Goal: Information Seeking & Learning: Learn about a topic

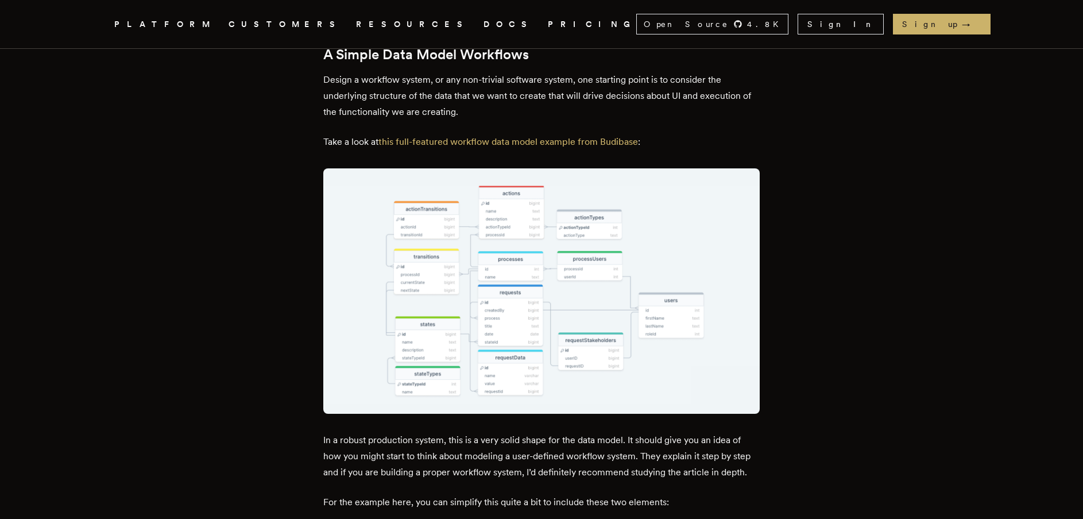
scroll to position [1436, 0]
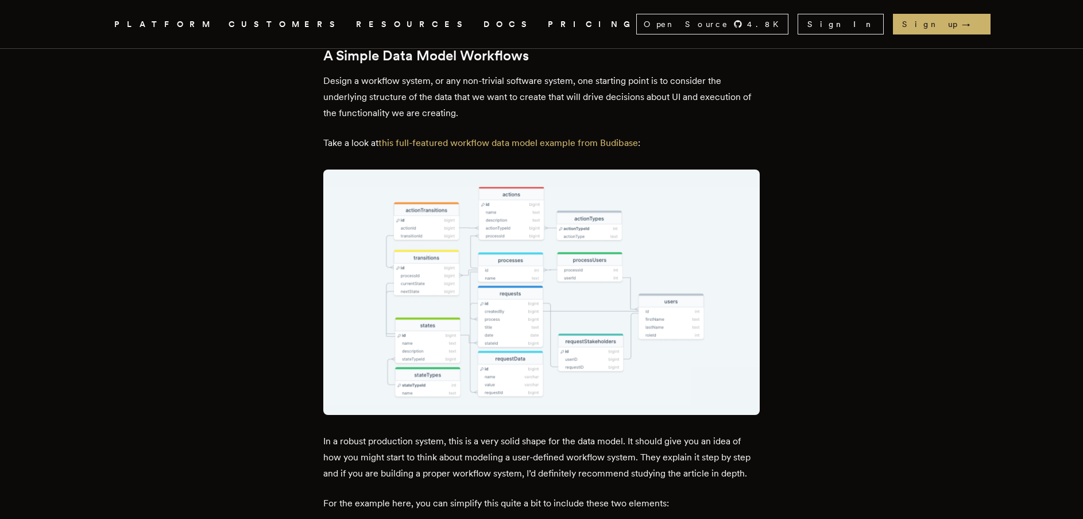
click at [667, 237] on img at bounding box center [541, 291] width 436 height 245
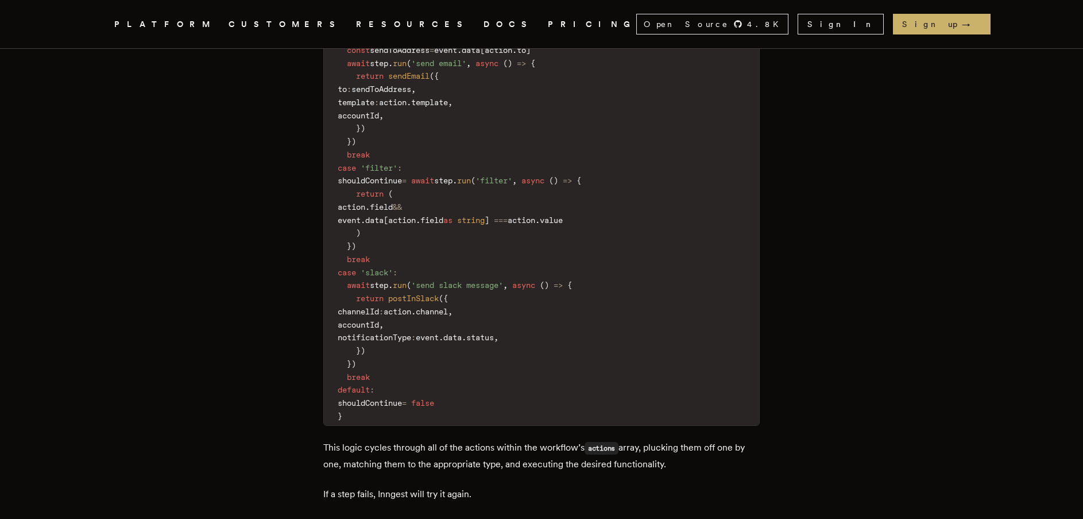
scroll to position [5398, 0]
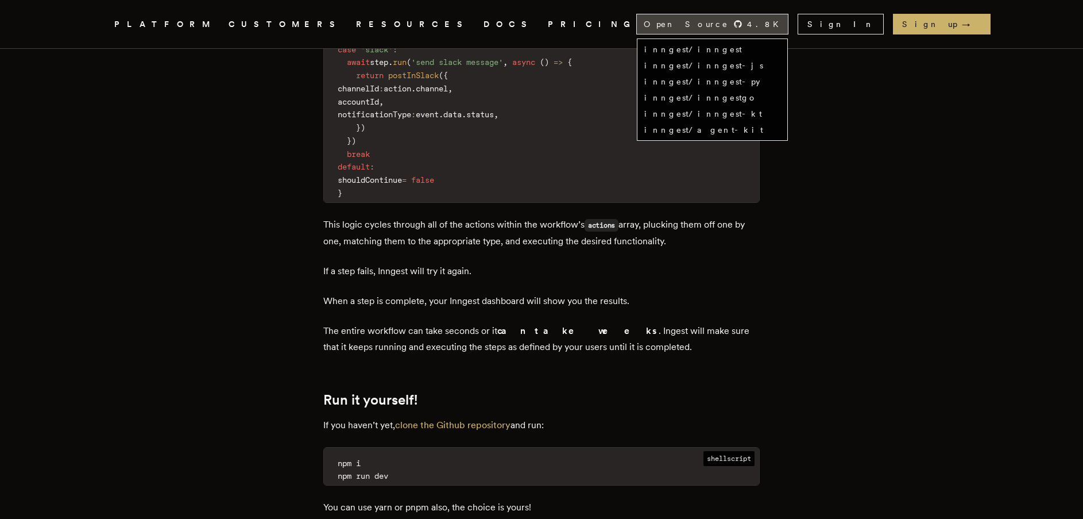
click at [729, 24] on span "Open Source" at bounding box center [686, 23] width 85 height 11
click at [742, 45] on link "inngest/inngest" at bounding box center [693, 49] width 98 height 9
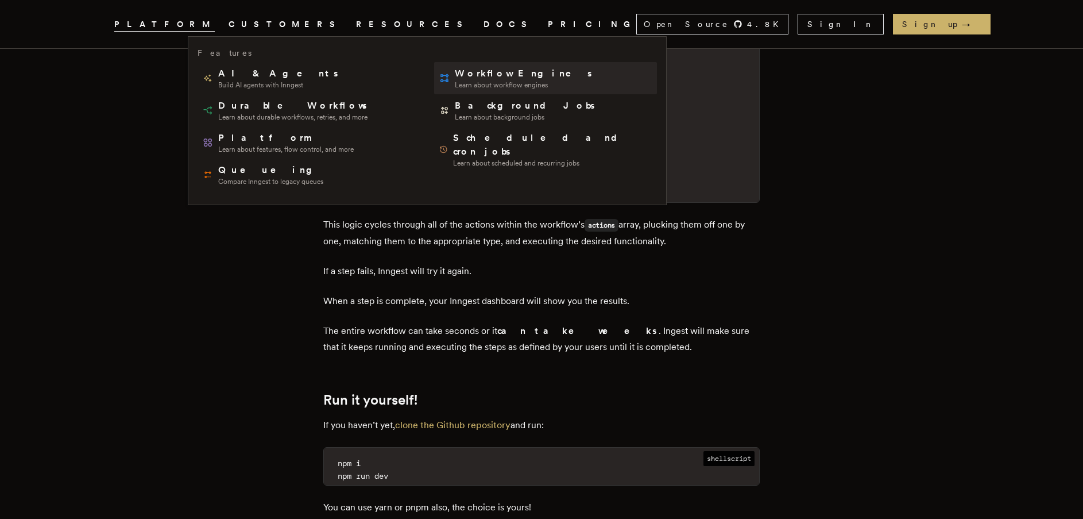
click at [455, 82] on span "Learn about workflow engines" at bounding box center [524, 84] width 139 height 9
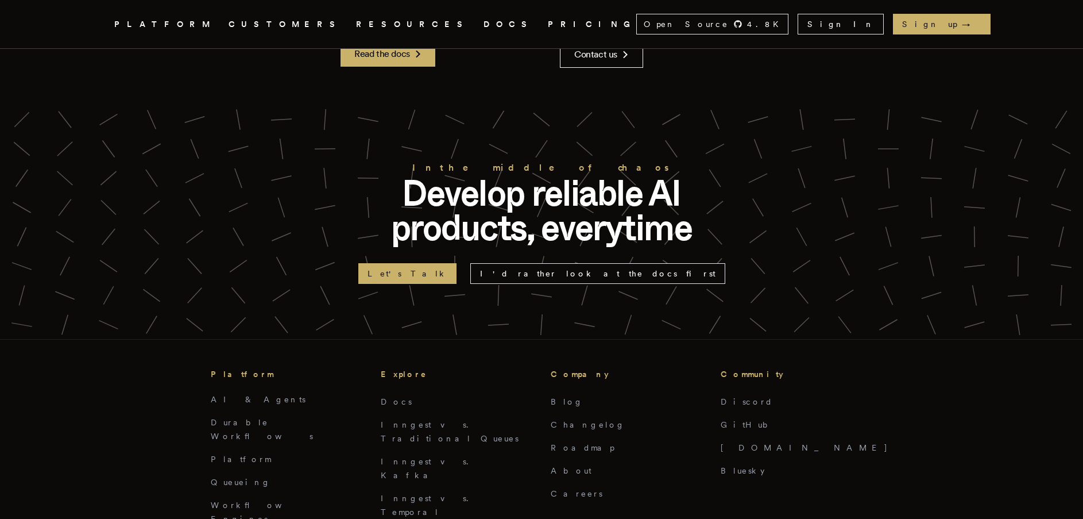
scroll to position [6201, 0]
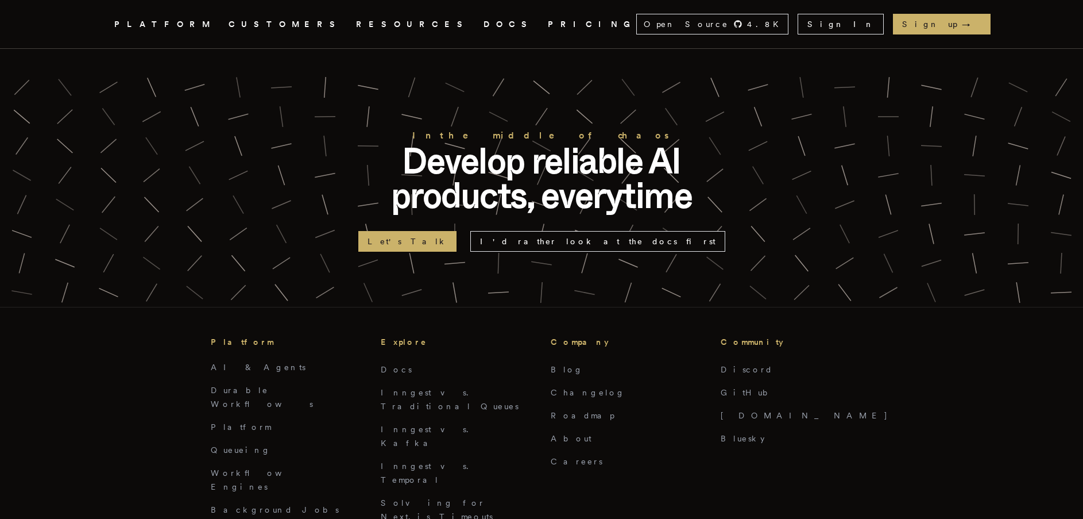
click at [884, 307] on div "Platform AI & Agents Durable Workflows Platform Queueing Workflow Engines Backg…" at bounding box center [541, 430] width 1046 height 246
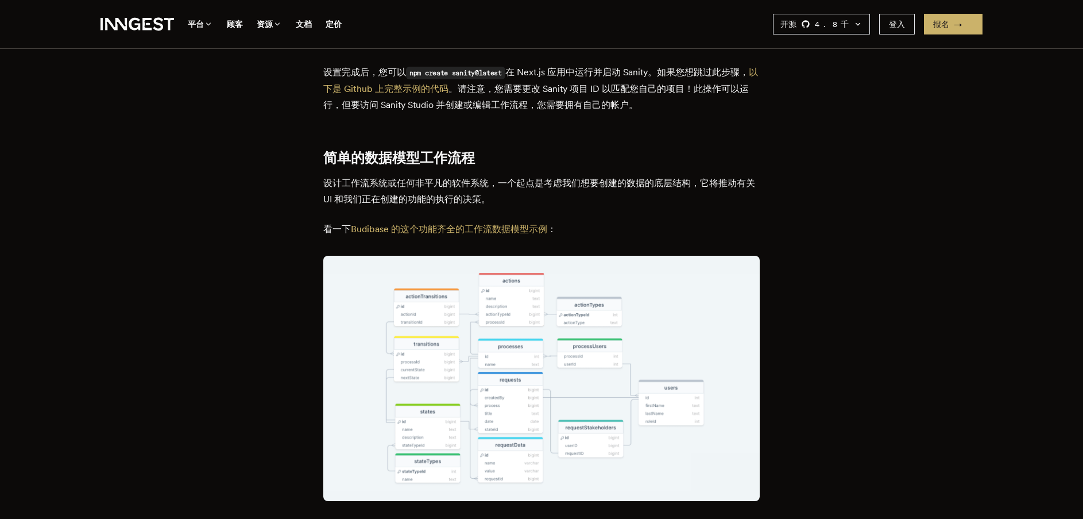
scroll to position [1148, 0]
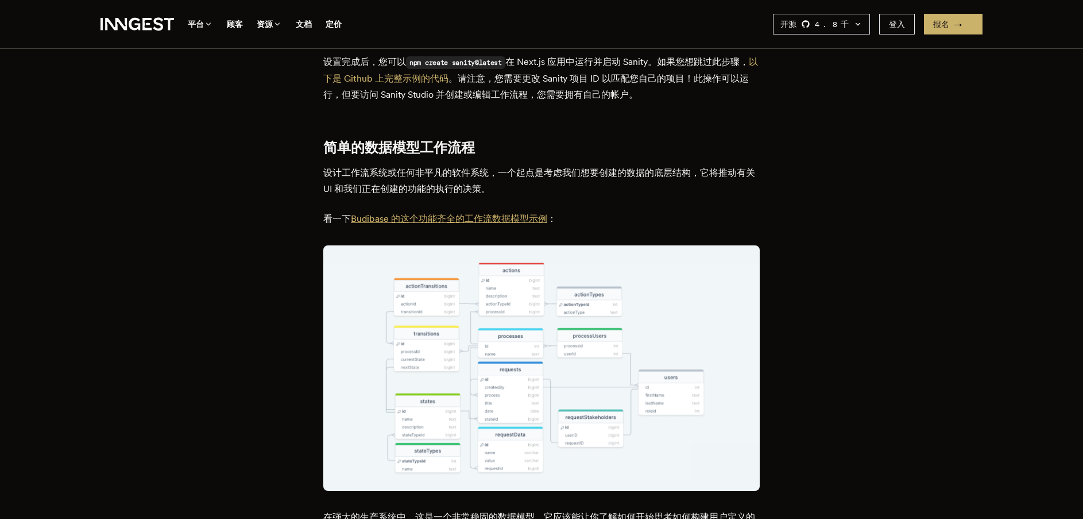
drag, startPoint x: 467, startPoint y: 172, endPoint x: 478, endPoint y: 176, distance: 11.1
click at [478, 213] on font "Budibase 的这个功能齐全的工作流数据模型示例" at bounding box center [449, 218] width 196 height 11
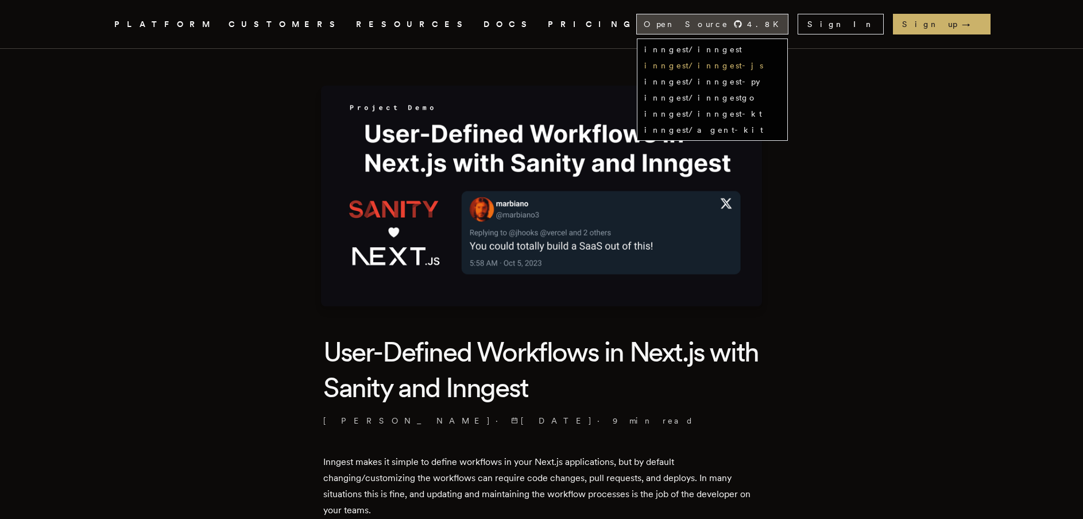
click at [763, 65] on link "inngest/inngest-js" at bounding box center [703, 65] width 119 height 9
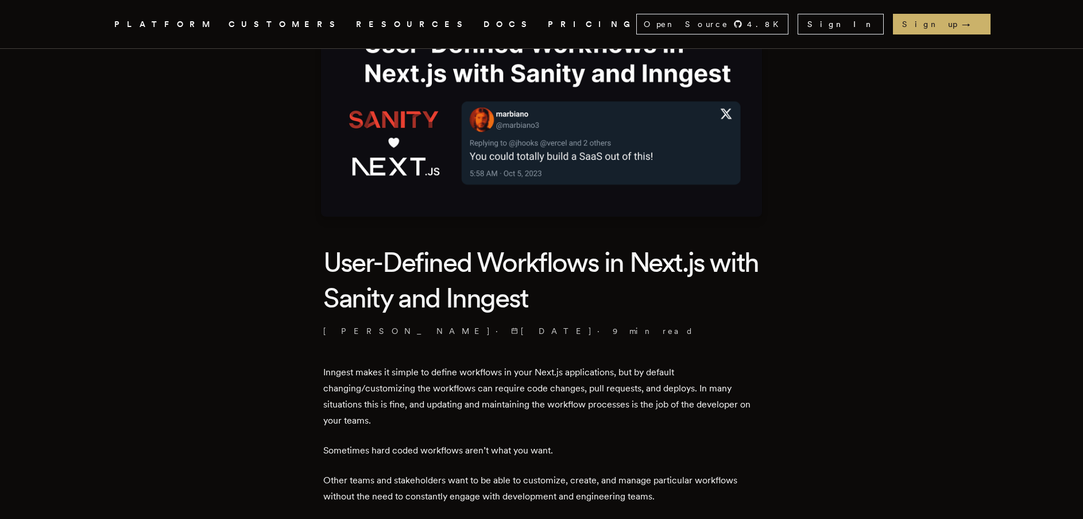
scroll to position [115, 0]
